Goal: Task Accomplishment & Management: Manage account settings

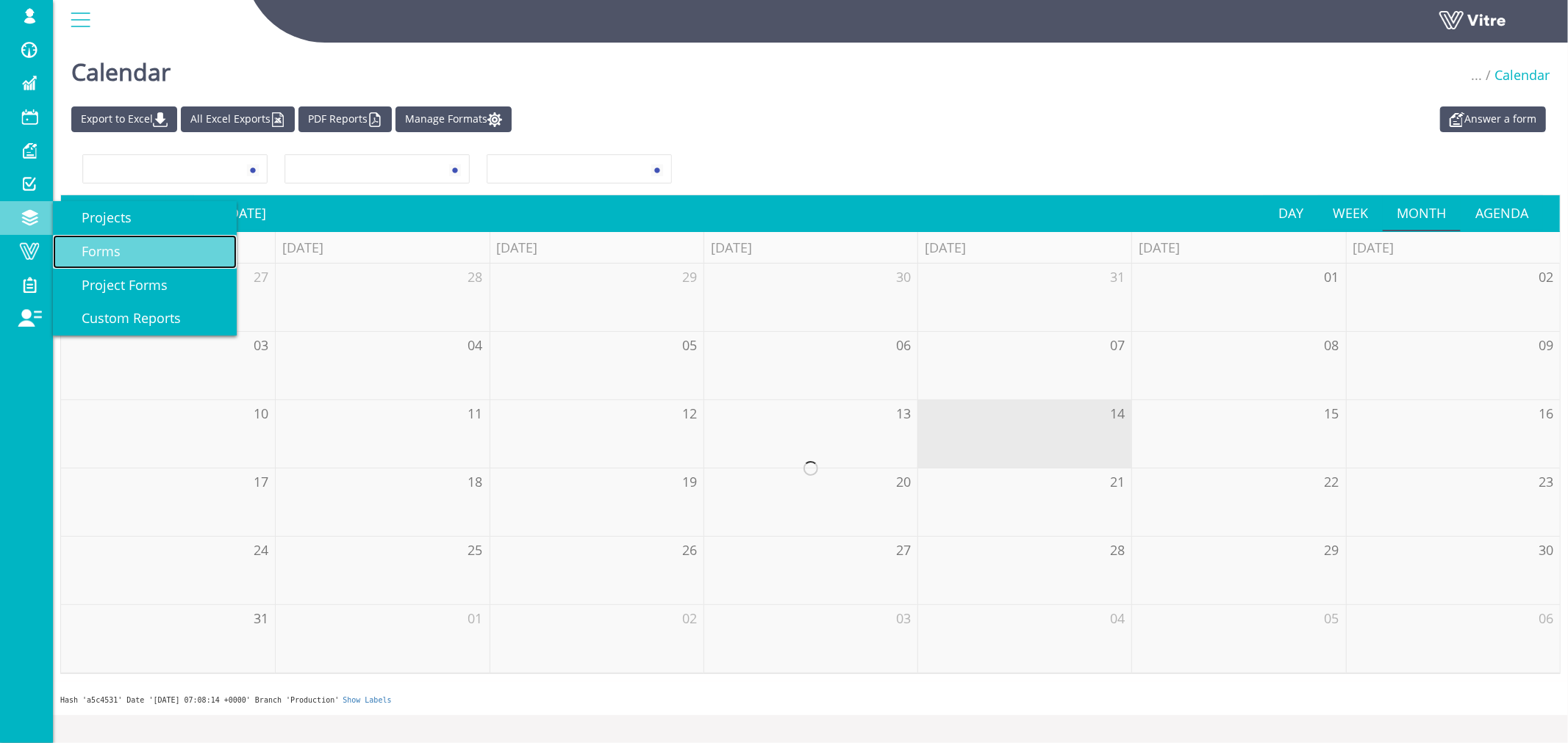
click at [104, 252] on span "Forms" at bounding box center [92, 251] width 56 height 18
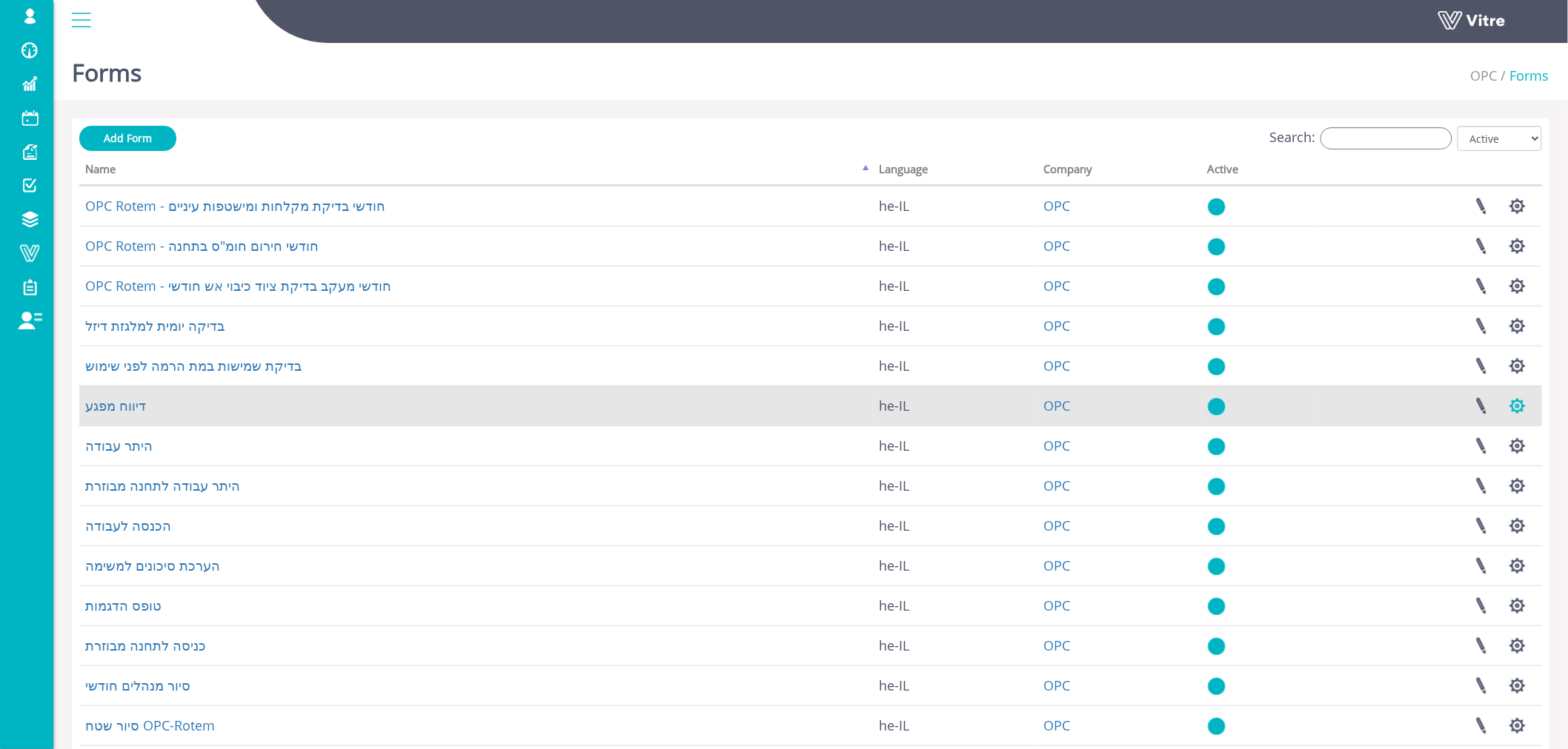
click at [1521, 408] on button "button" at bounding box center [1517, 406] width 37 height 39
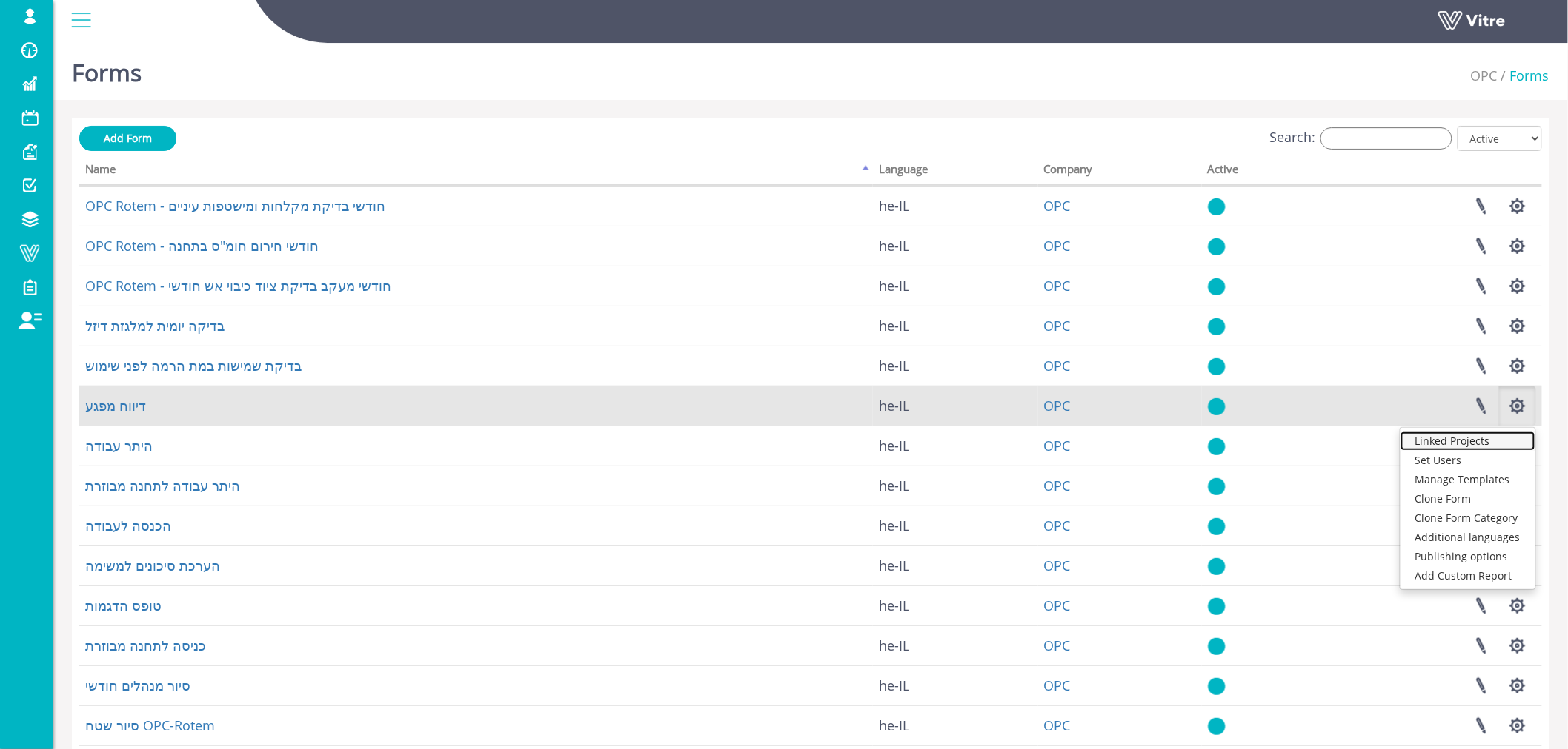
click at [1472, 443] on link "Linked Projects" at bounding box center [1467, 441] width 135 height 19
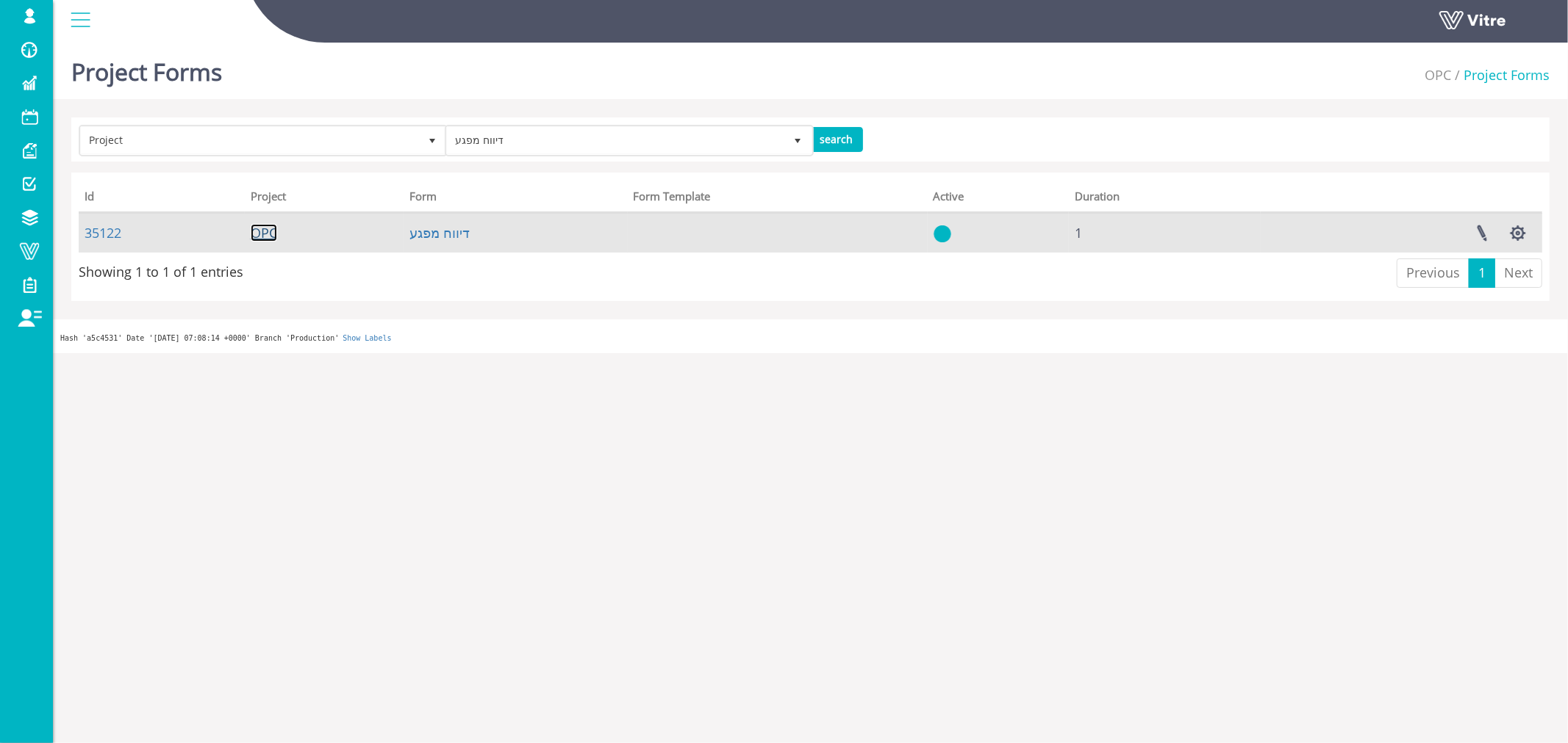
click at [259, 231] on link "OPC" at bounding box center [264, 232] width 26 height 18
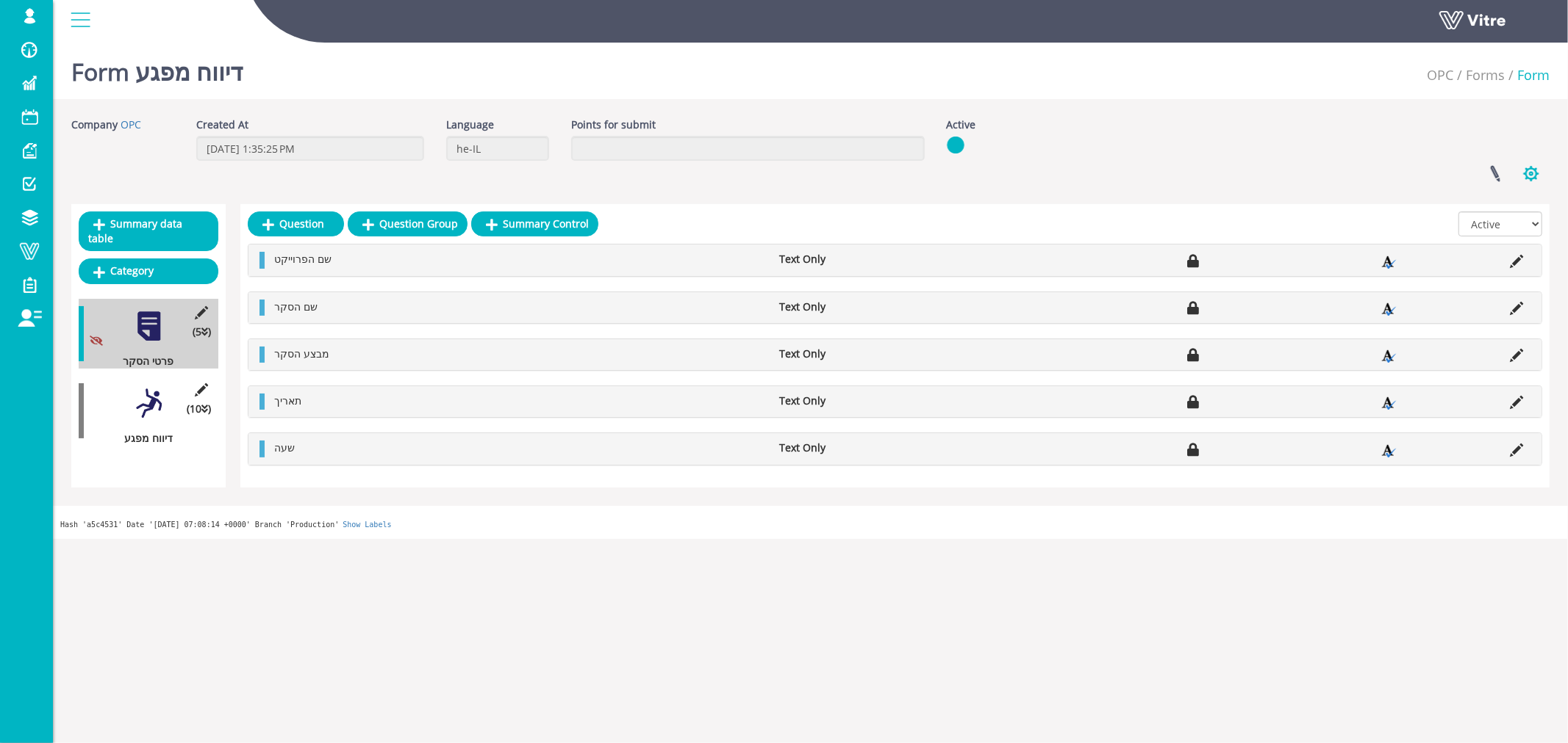
click at [1526, 174] on button "button" at bounding box center [1531, 174] width 37 height 39
click at [1461, 226] on link "Set Users" at bounding box center [1482, 228] width 134 height 19
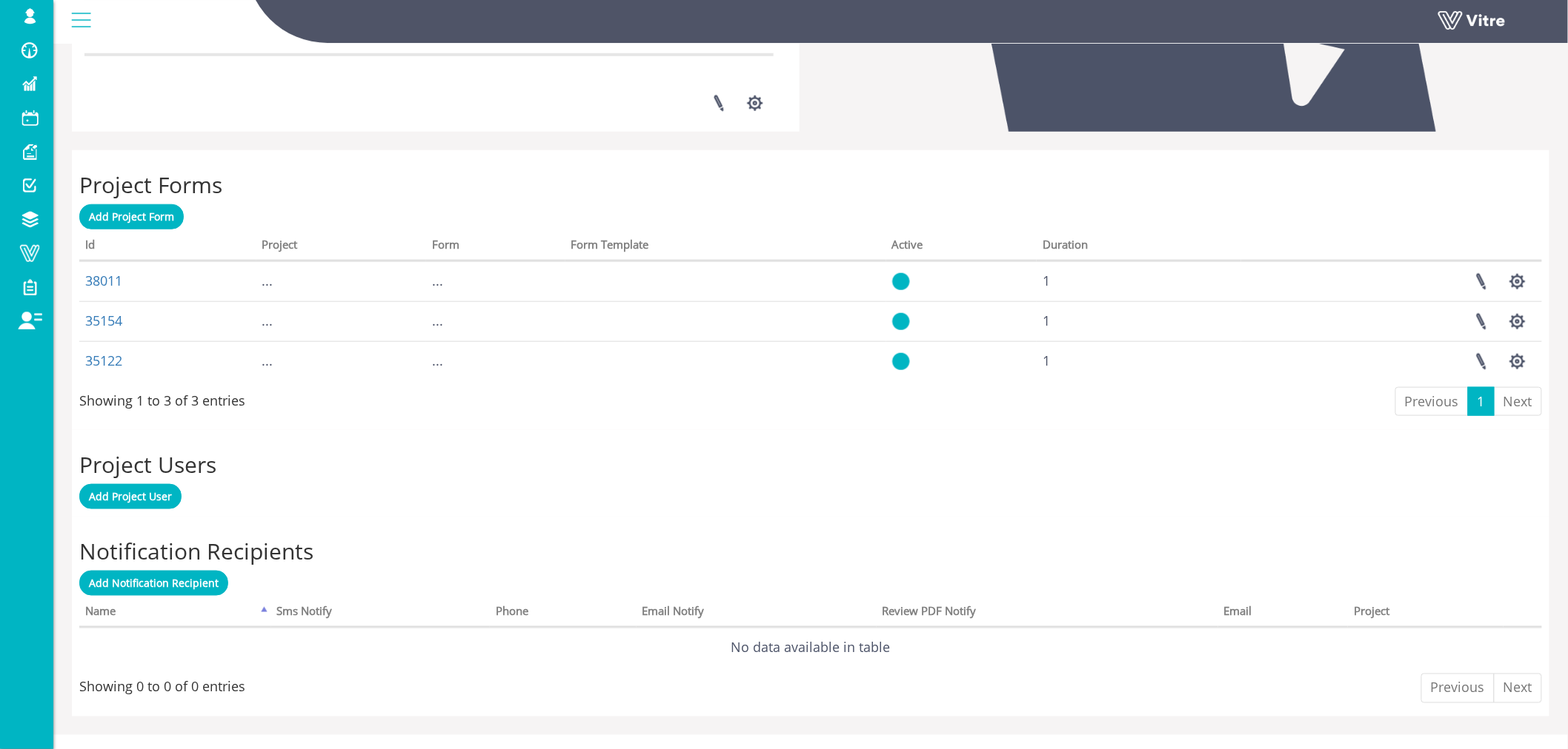
scroll to position [504, 0]
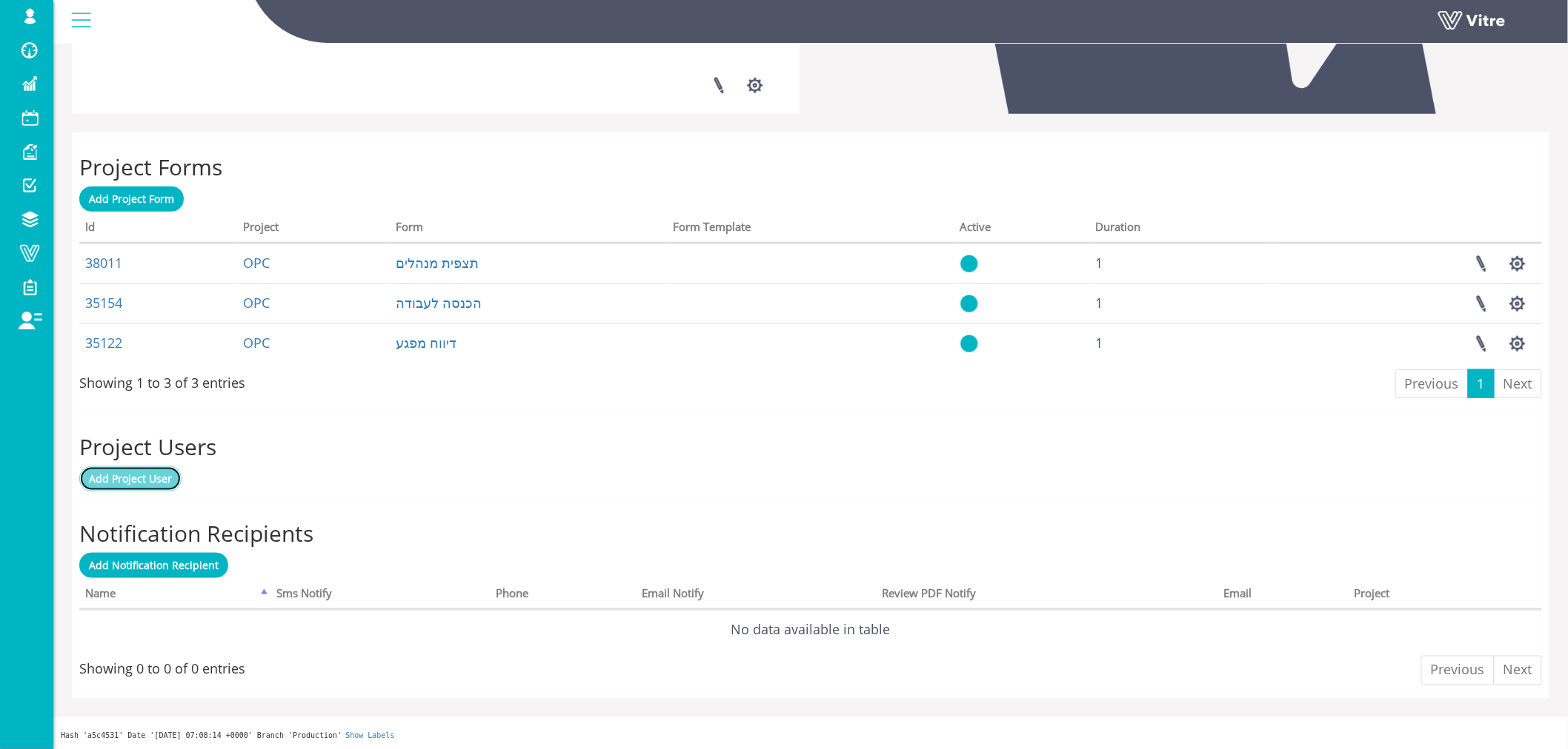
click at [158, 474] on span "Add Project User" at bounding box center [130, 478] width 83 height 14
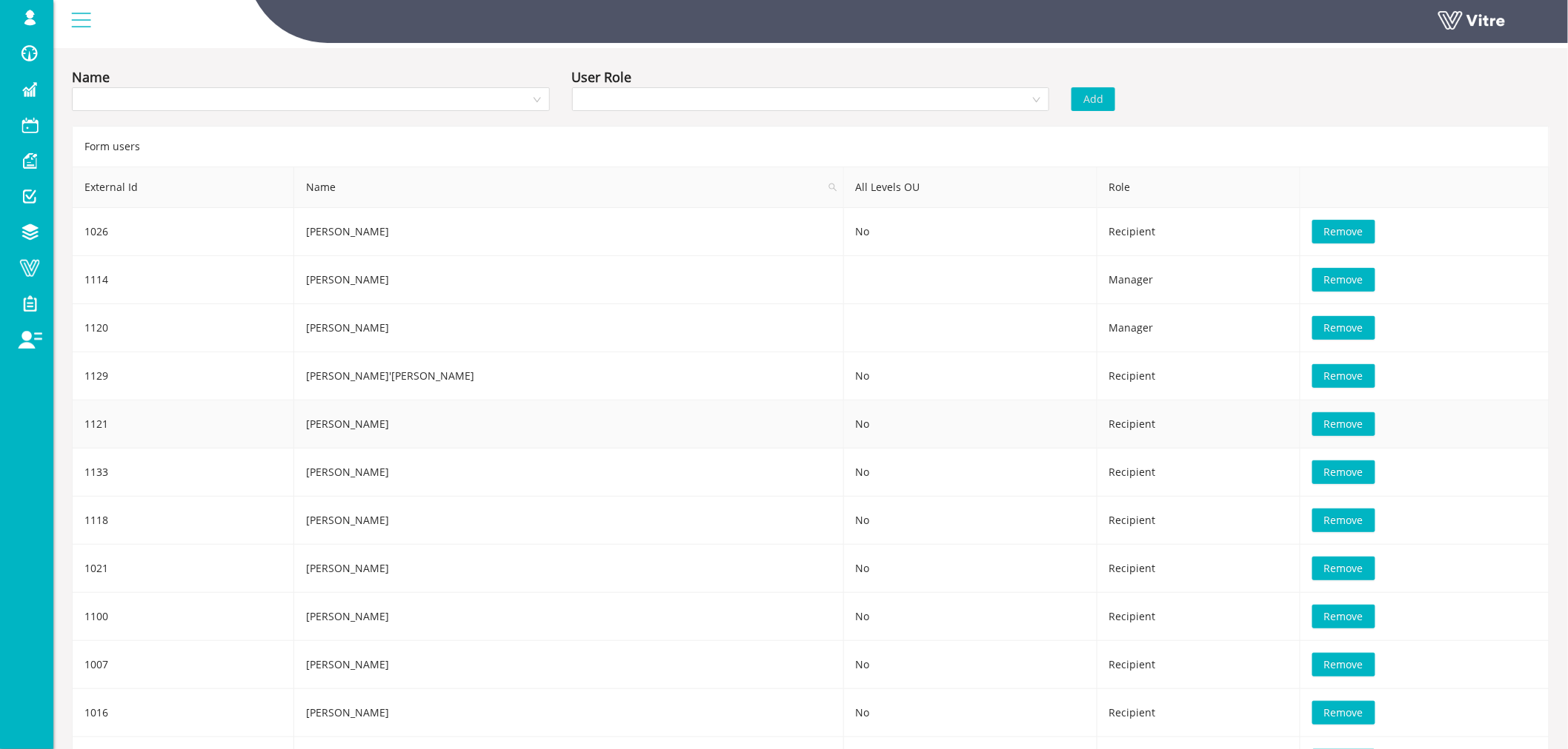
scroll to position [40, 0]
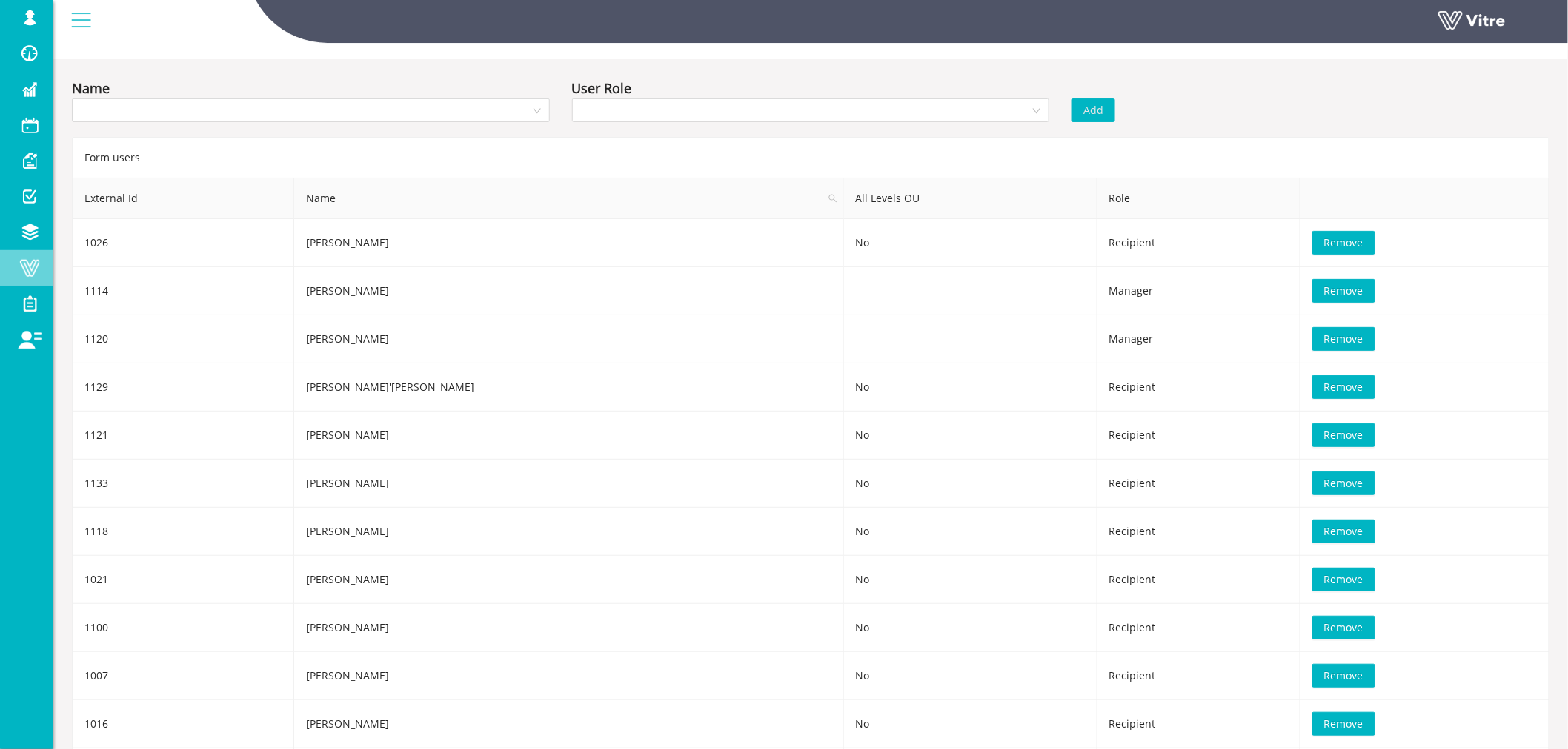
click at [27, 264] on span at bounding box center [30, 268] width 37 height 18
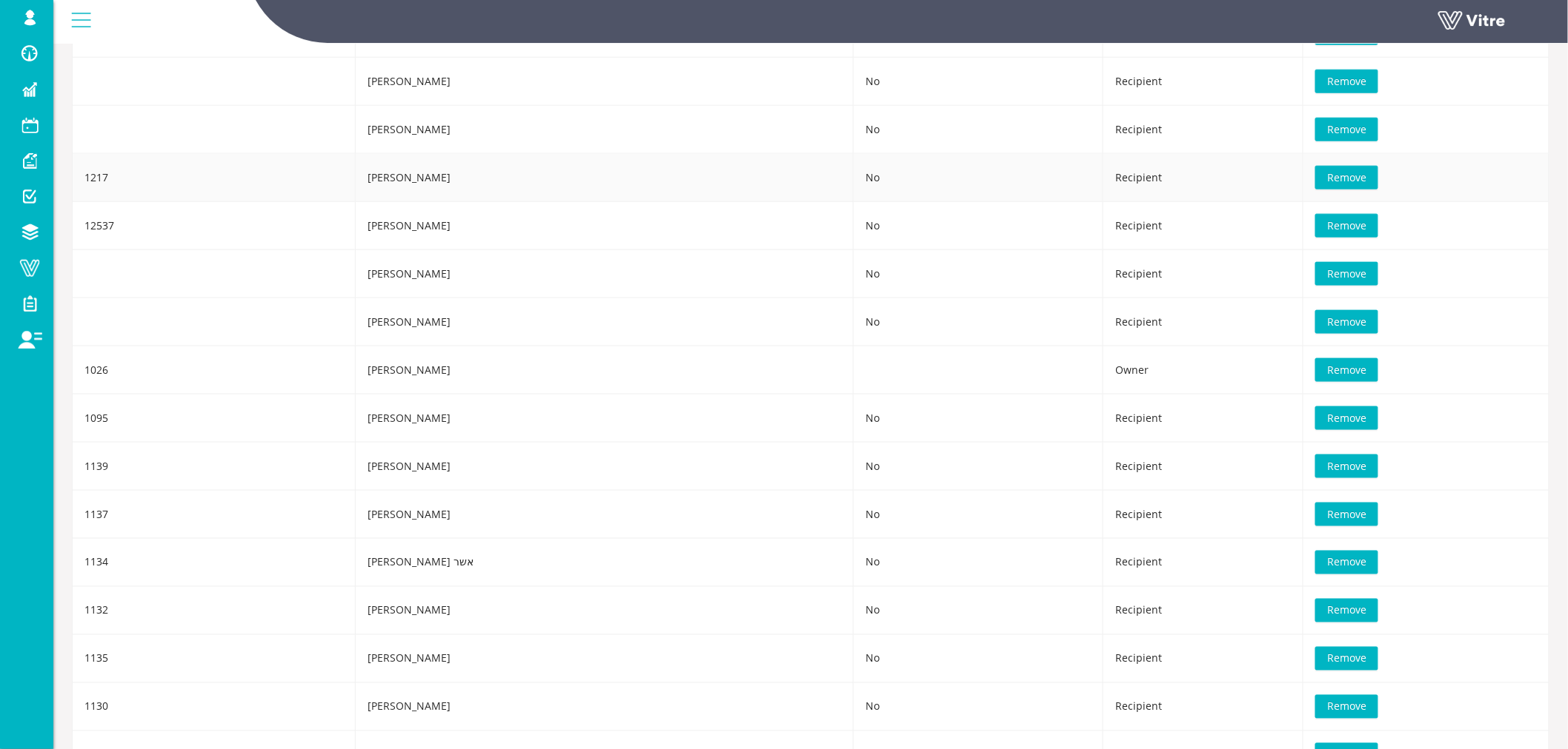
scroll to position [718, 0]
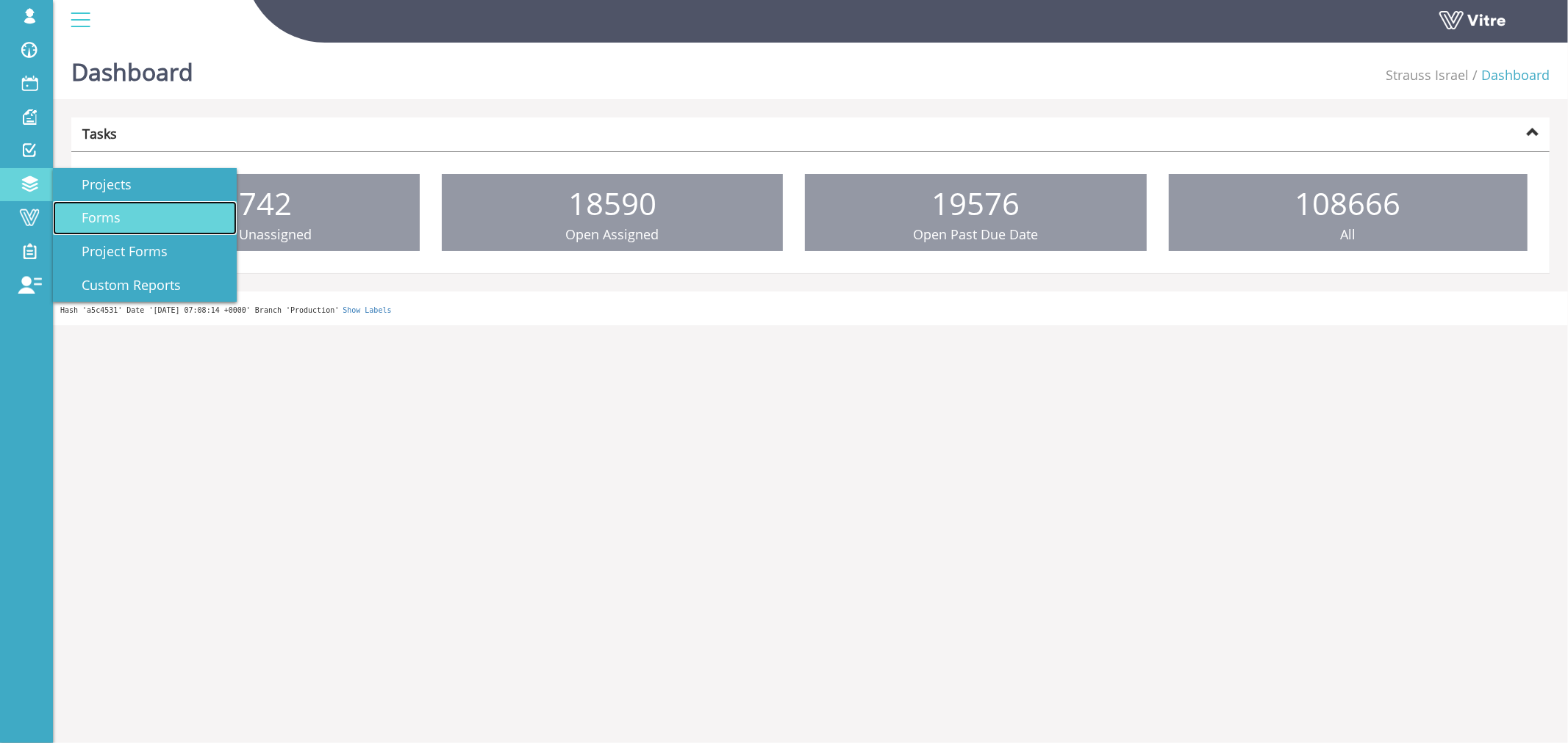
click at [100, 219] on span "Forms" at bounding box center [92, 217] width 56 height 18
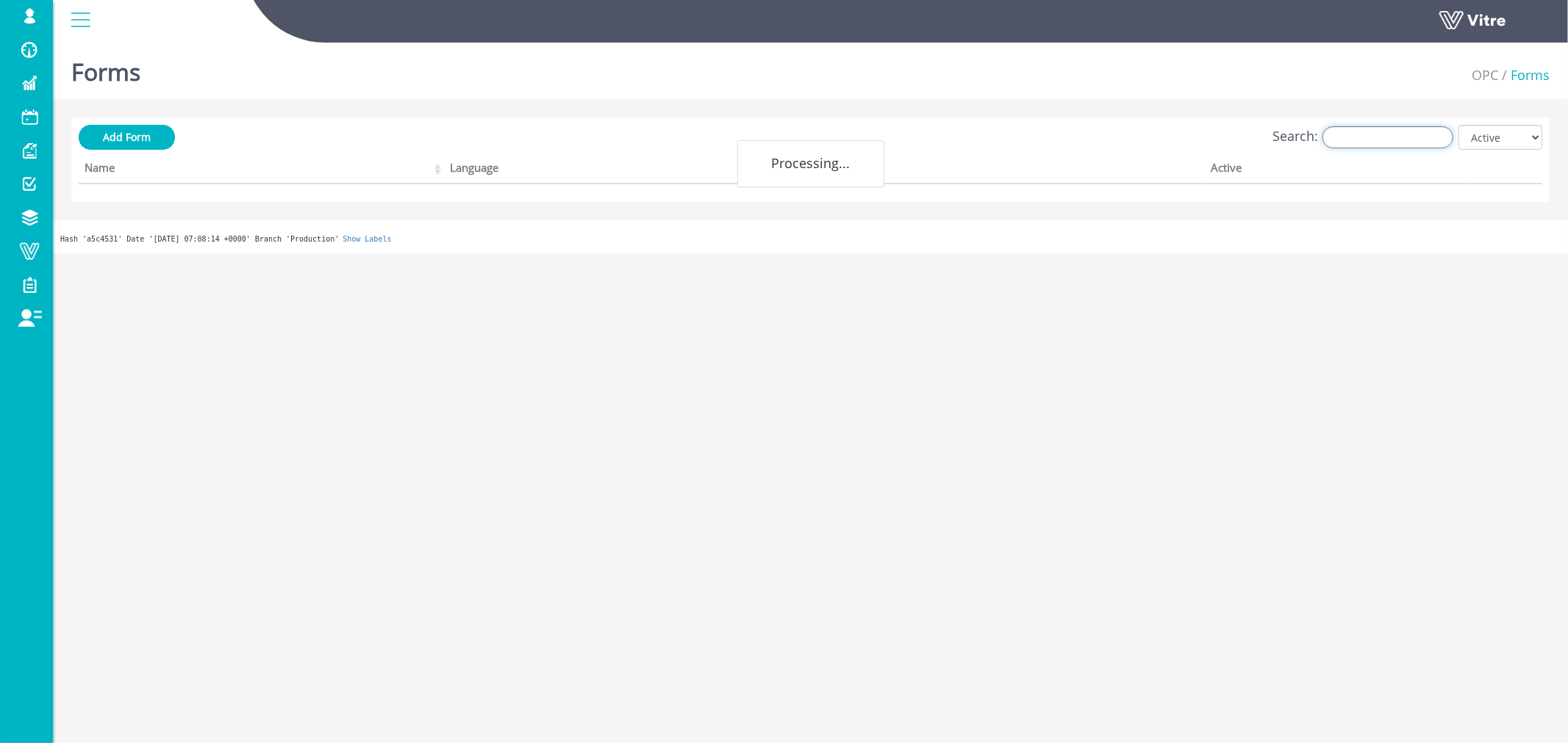
click at [1372, 138] on input "Search:" at bounding box center [1387, 137] width 130 height 22
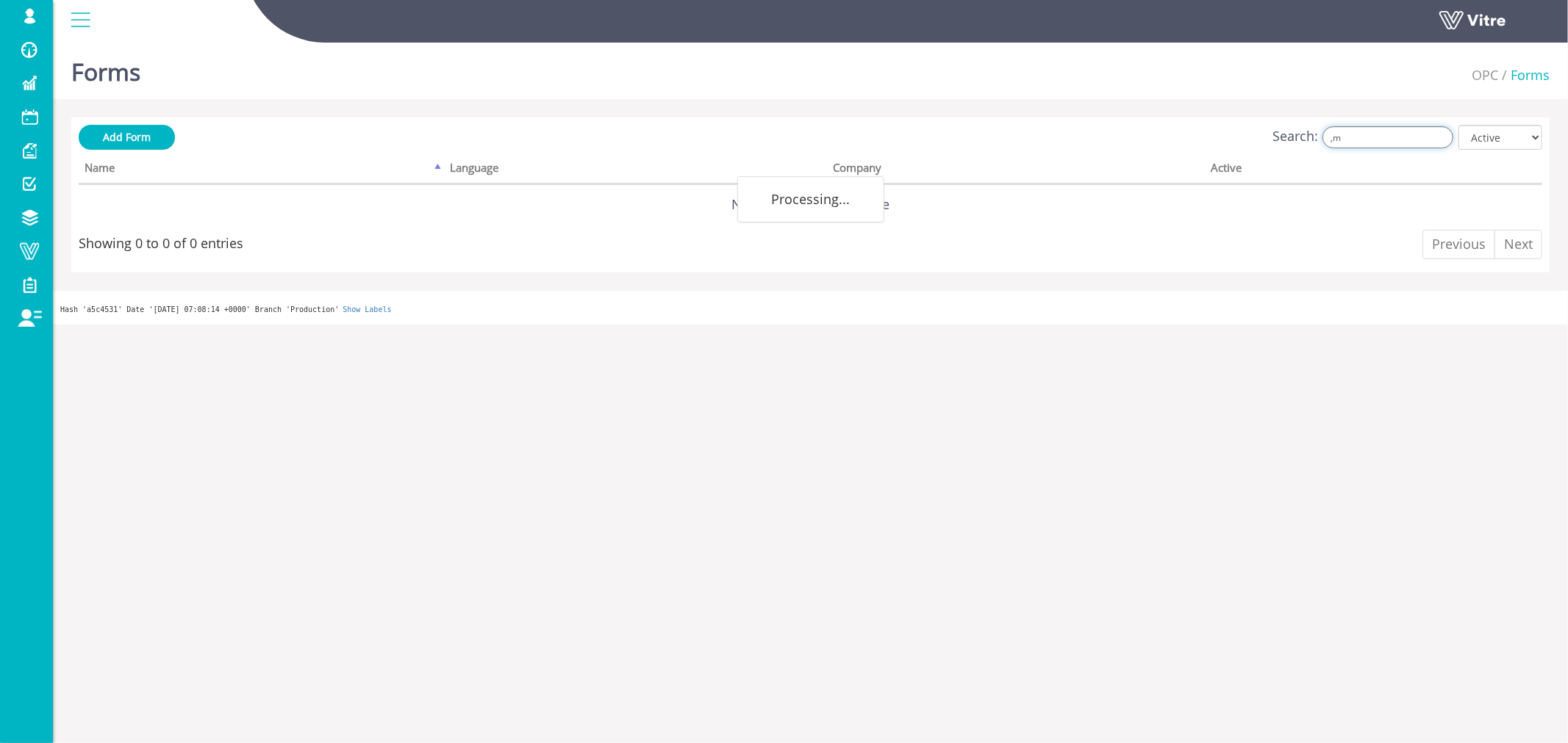
type input ","
type input "ת"
type input "ב"
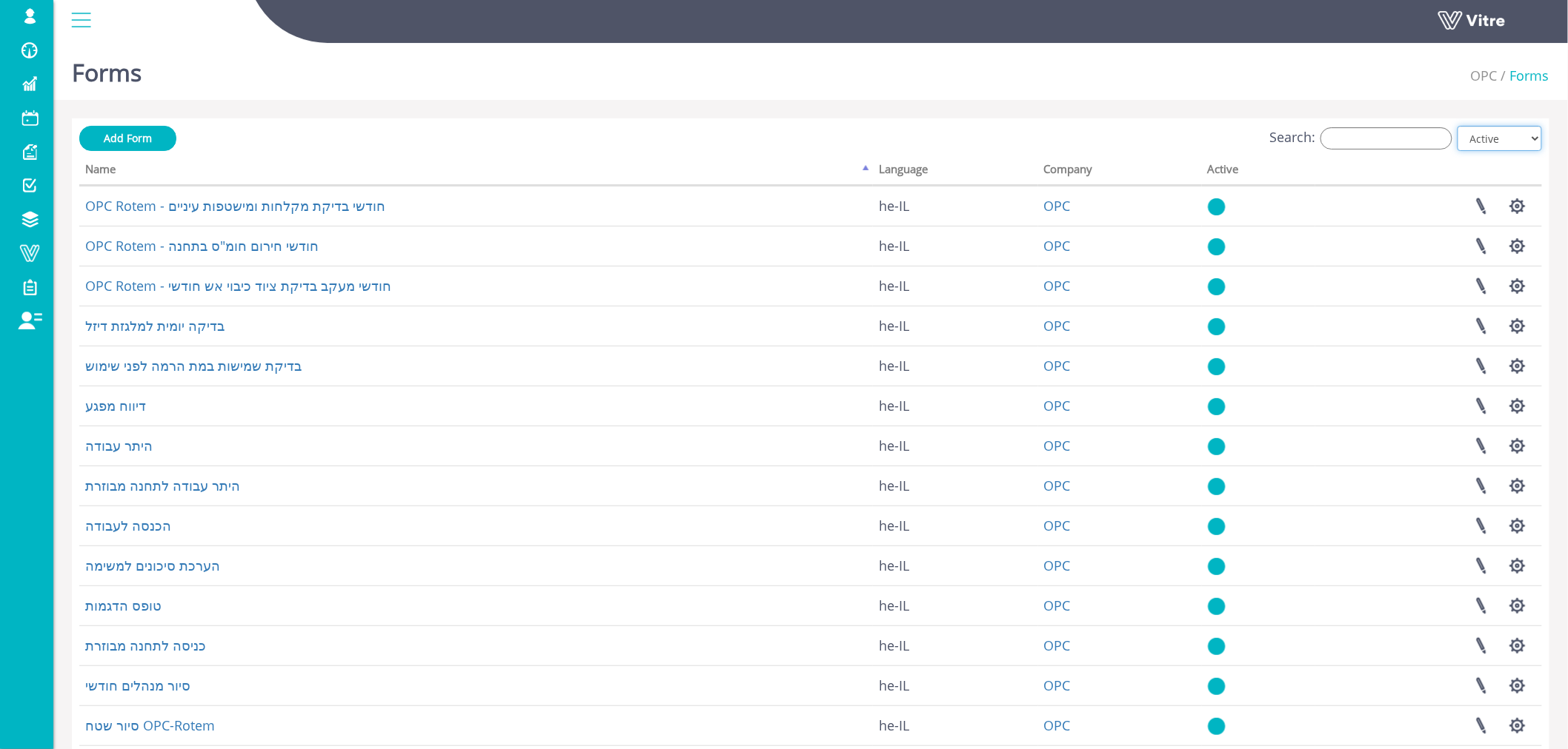
click at [1529, 138] on select "All Active Not Active" at bounding box center [1500, 138] width 85 height 25
select select "2"
click at [1458, 126] on select "All Active Not Active" at bounding box center [1500, 138] width 85 height 25
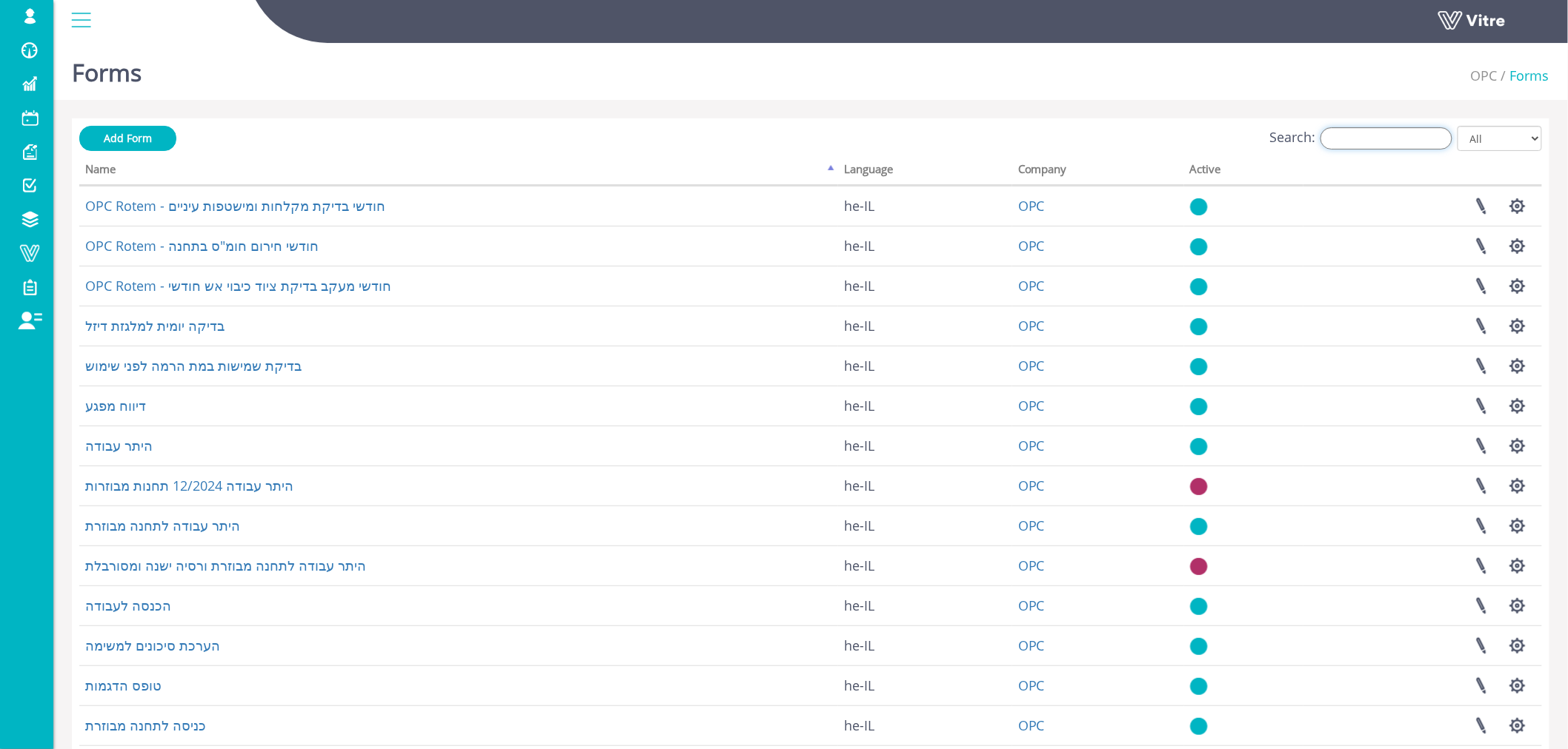
click at [1394, 138] on input "Search:" at bounding box center [1386, 138] width 132 height 23
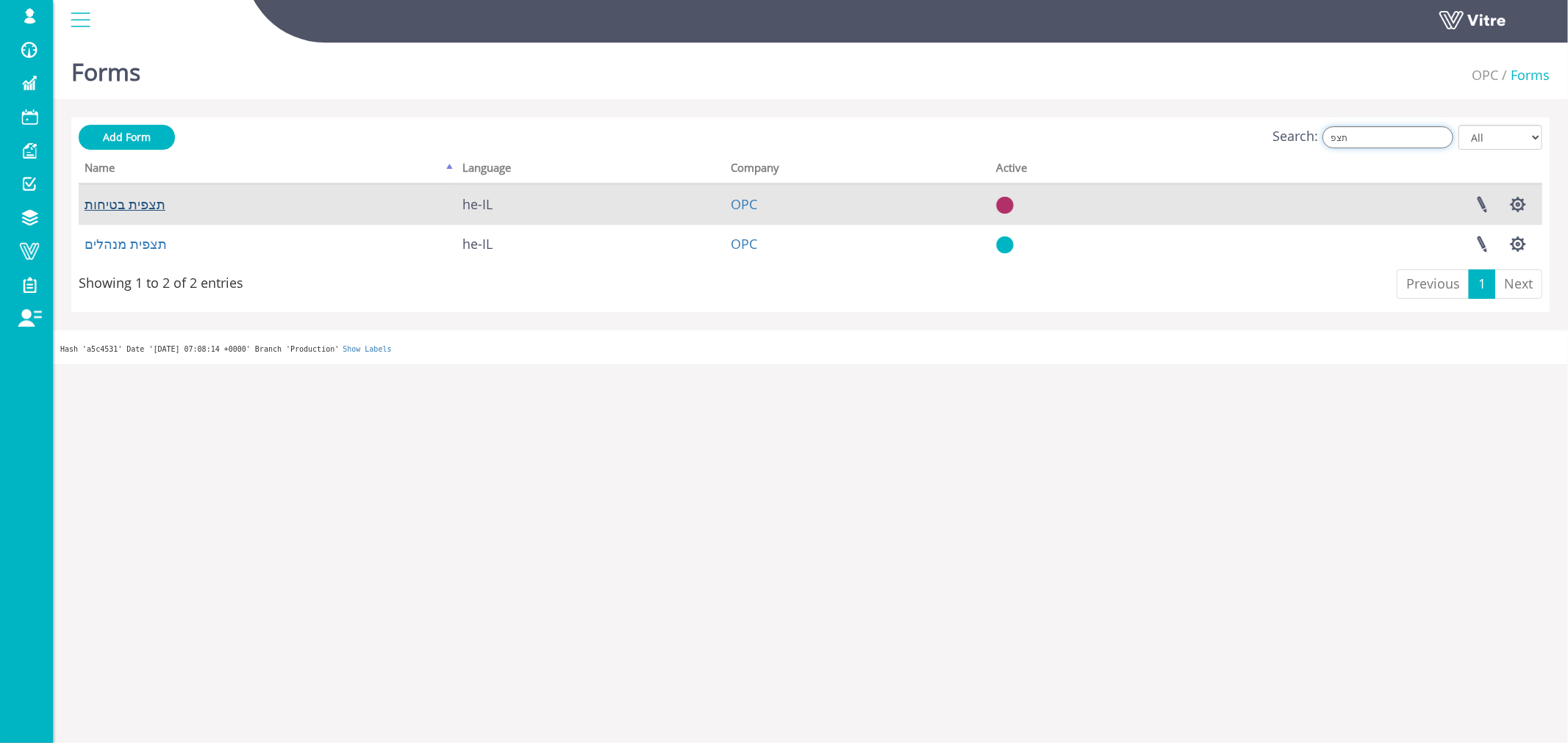
type input "תצפ"
click at [129, 206] on link "תצפית בטיחות" at bounding box center [124, 204] width 81 height 18
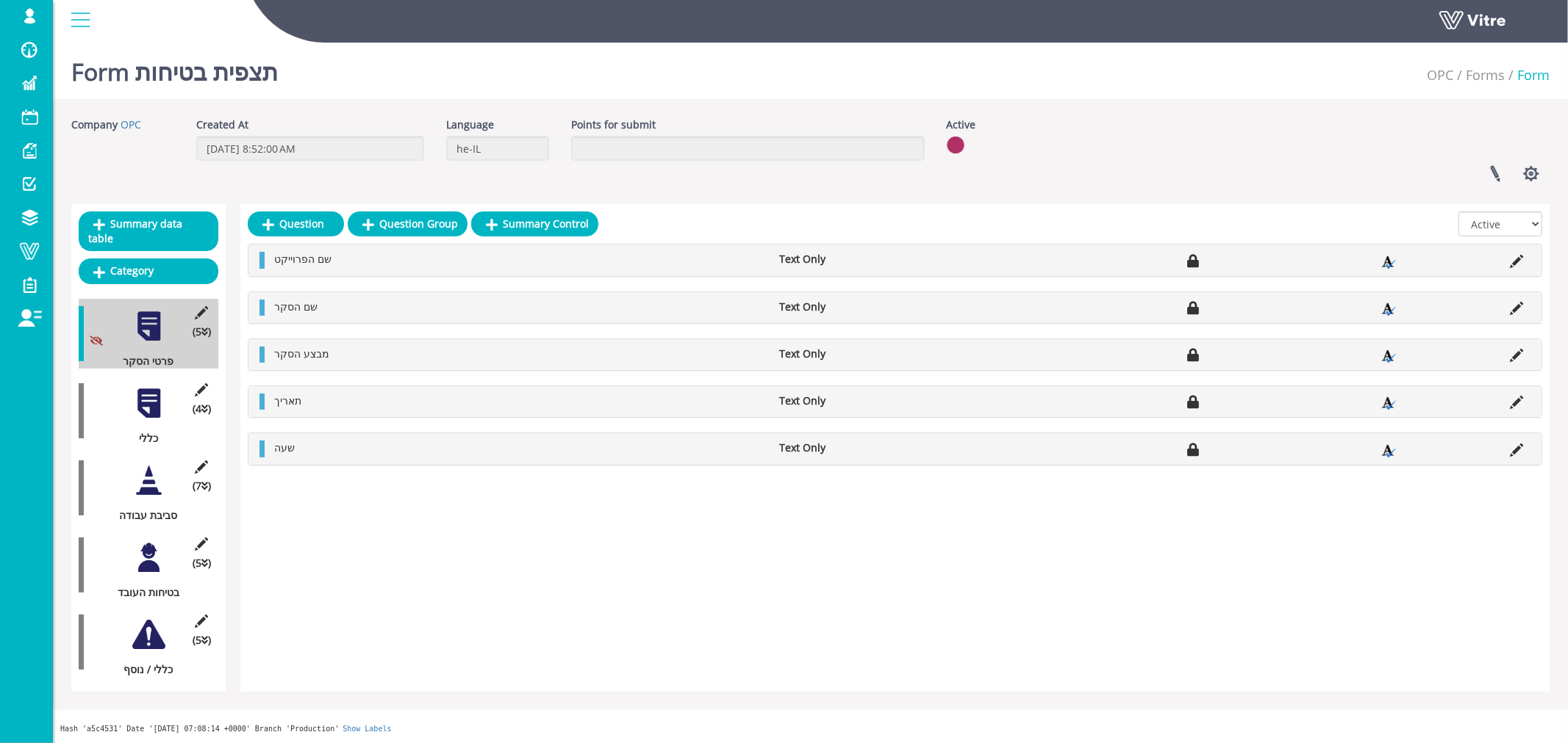
click at [153, 393] on div at bounding box center [148, 404] width 33 height 33
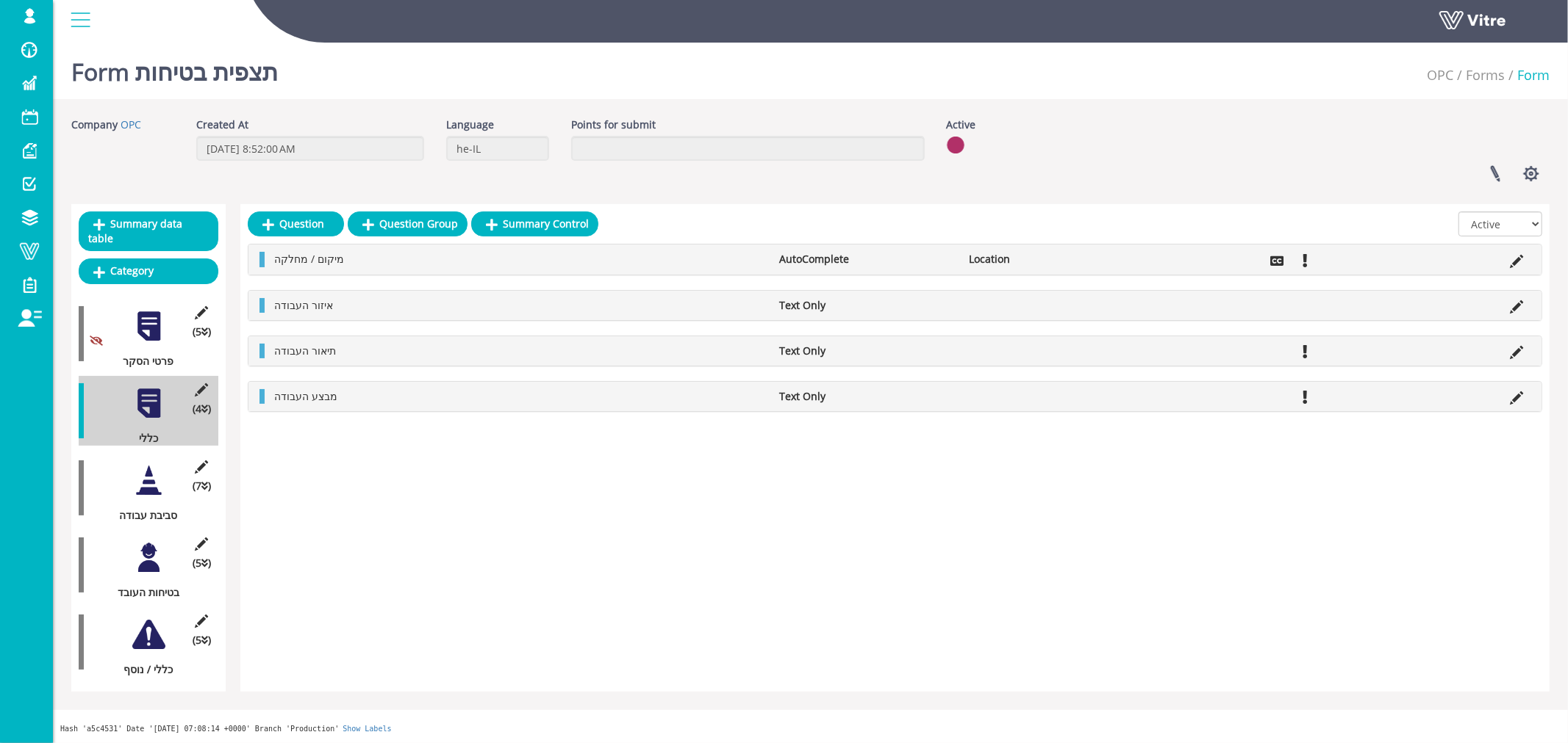
click at [146, 470] on div at bounding box center [148, 481] width 33 height 33
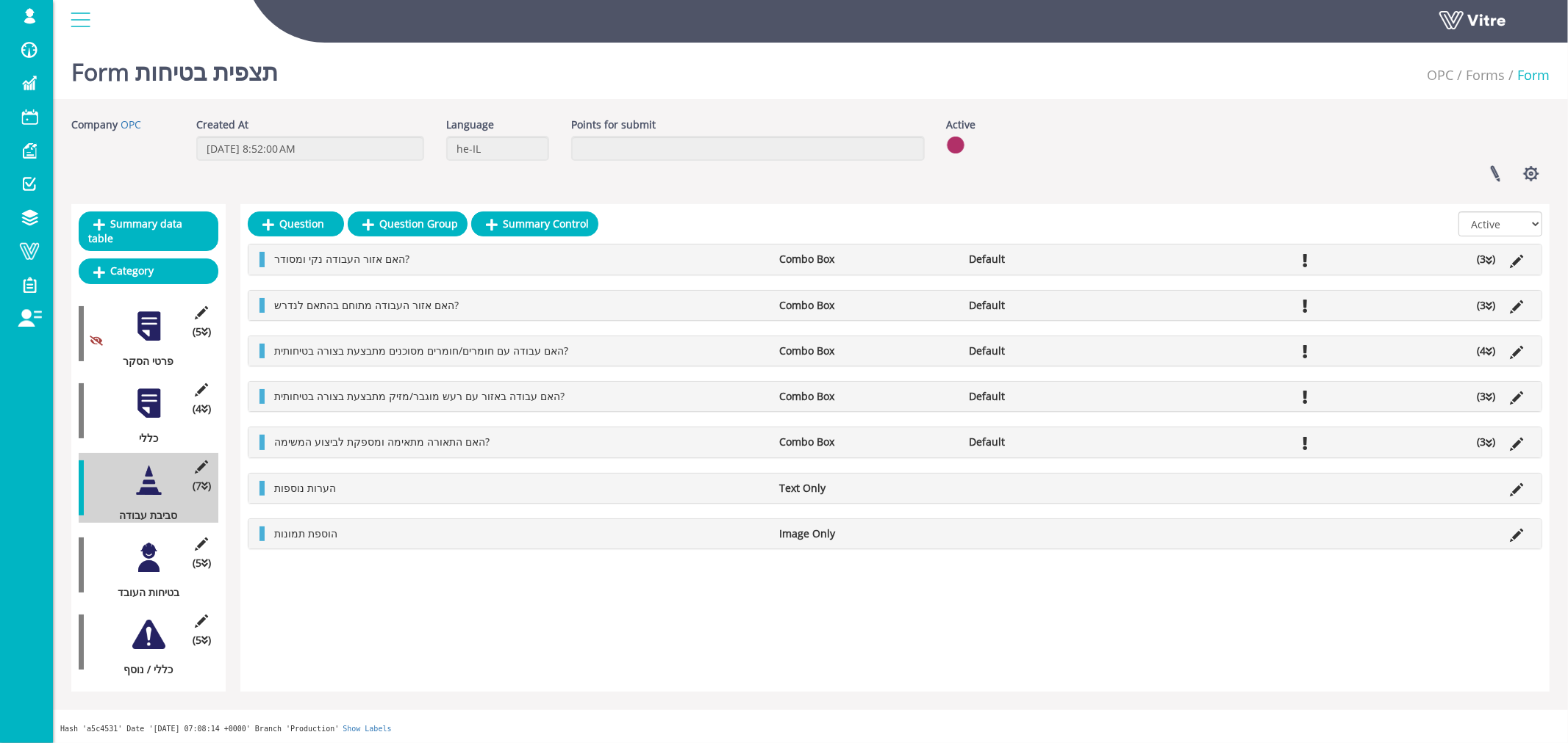
click at [144, 544] on div at bounding box center [148, 558] width 33 height 33
